Goal: Obtain resource: Download file/media

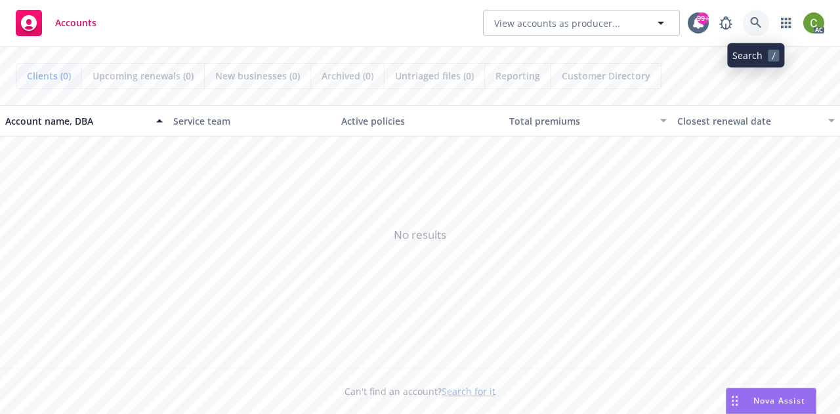
click at [751, 30] on link at bounding box center [756, 23] width 26 height 26
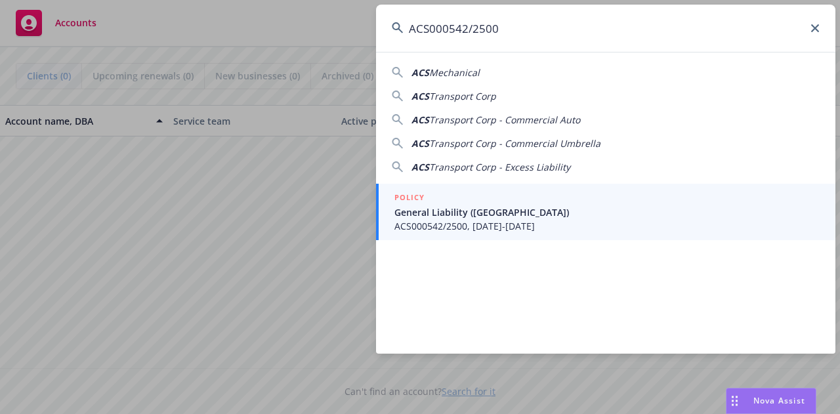
type input "ACS000542/2500"
click at [533, 216] on span "General Liability ([GEOGRAPHIC_DATA])" at bounding box center [607, 212] width 425 height 14
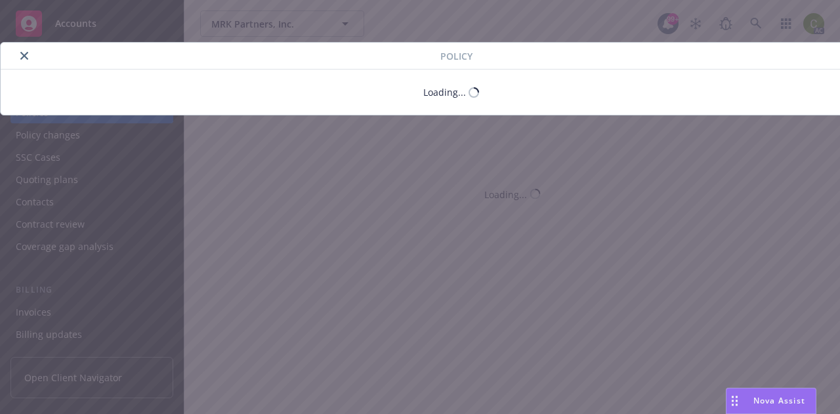
click at [21, 55] on icon "close" at bounding box center [24, 56] width 8 height 8
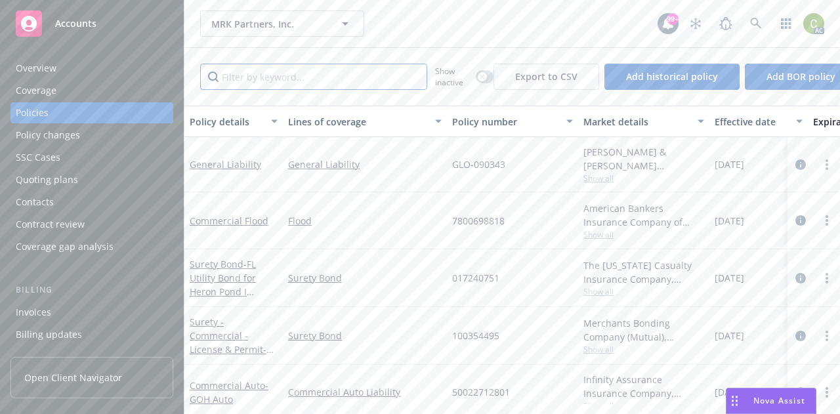
click at [301, 77] on input "Filter by keyword..." at bounding box center [313, 77] width 227 height 26
paste input "ACS000542/2500"
type input "ACS000542/2500"
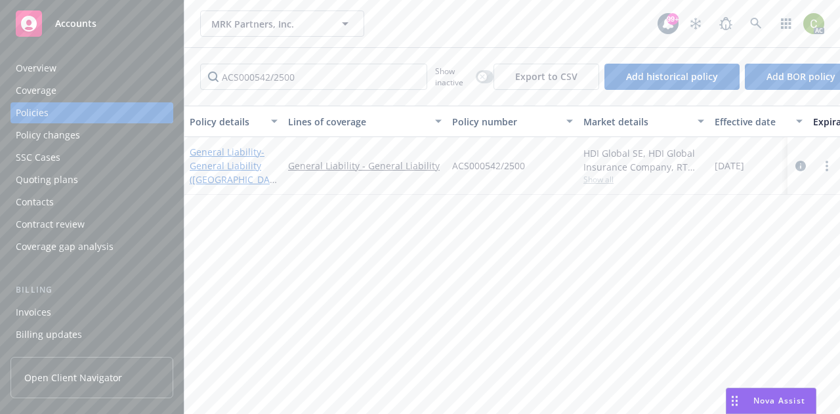
click at [234, 167] on span "- General Liability ([GEOGRAPHIC_DATA])" at bounding box center [233, 173] width 87 height 54
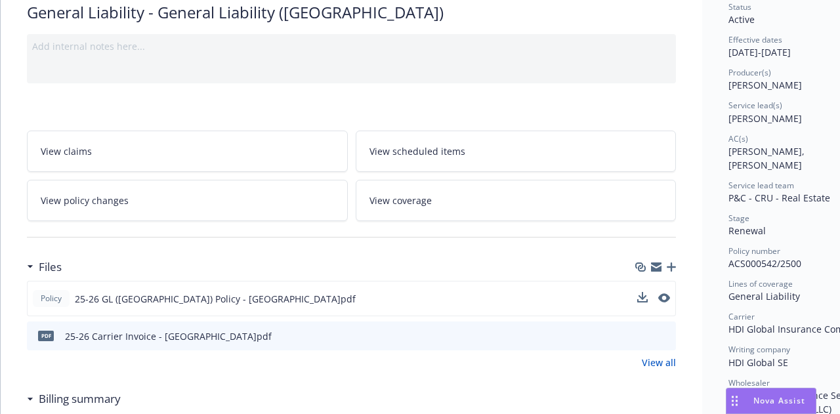
scroll to position [171, 0]
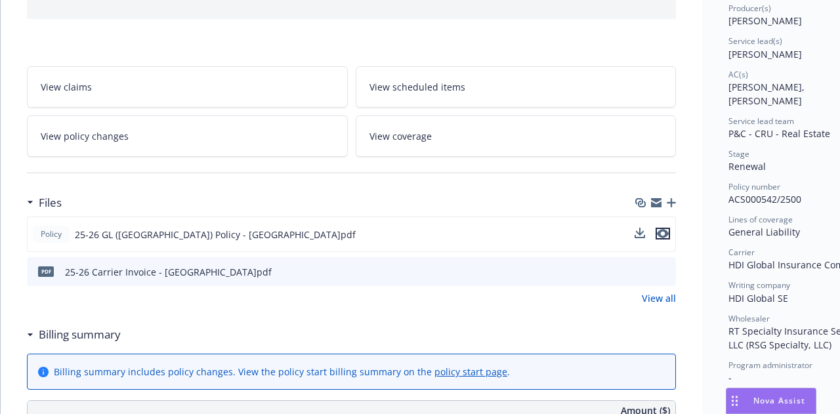
click at [664, 236] on icon "preview file" at bounding box center [663, 233] width 12 height 9
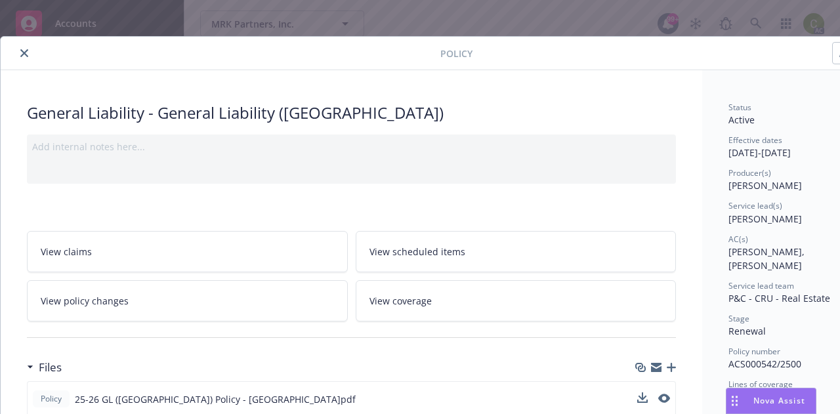
scroll to position [0, 0]
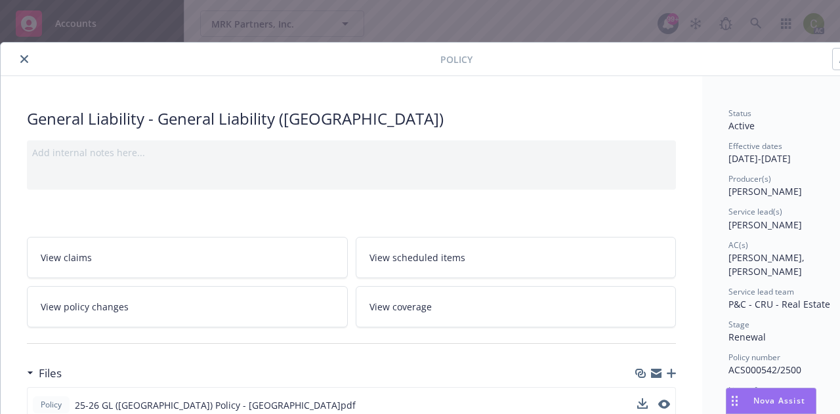
click at [20, 58] on icon "close" at bounding box center [24, 59] width 8 height 8
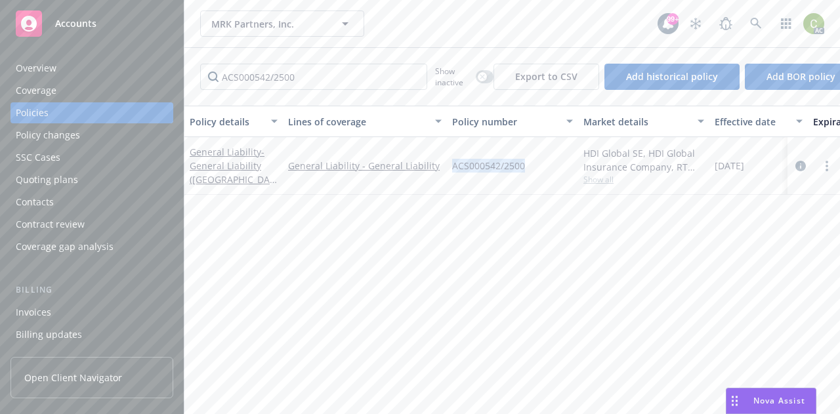
drag, startPoint x: 530, startPoint y: 164, endPoint x: 451, endPoint y: 164, distance: 78.8
click at [451, 164] on div "ACS000542/2500" at bounding box center [512, 166] width 131 height 58
copy span "ACS000542/2500"
click at [330, 76] on input "ACS000542/2500" at bounding box center [313, 77] width 227 height 26
drag, startPoint x: 337, startPoint y: 78, endPoint x: 379, endPoint y: 94, distance: 45.5
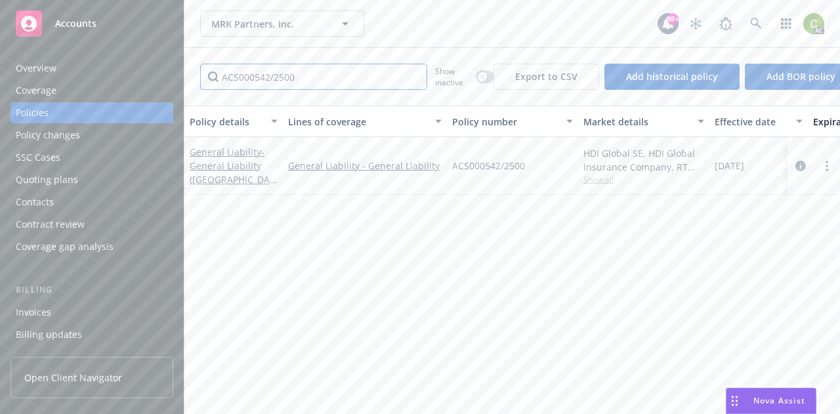
click at [379, 94] on div "ACS000542/2500 Show inactive Export to CSV Add historical policy Add BOR policy" at bounding box center [512, 77] width 656 height 58
